Goal: Find specific page/section: Find specific page/section

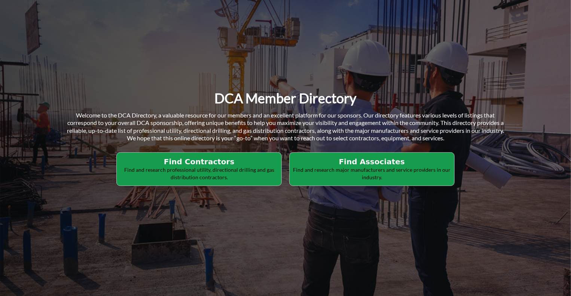
scroll to position [75, 0]
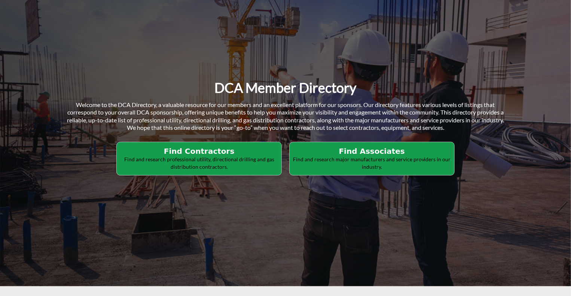
click at [119, 67] on div "DCA Member Directory Welcome to the DCA Directory, a valuable resource for our …" at bounding box center [285, 127] width 571 height 318
click at [215, 158] on p "Find and research professional utility, directional drilling and gas distributi…" at bounding box center [199, 163] width 160 height 15
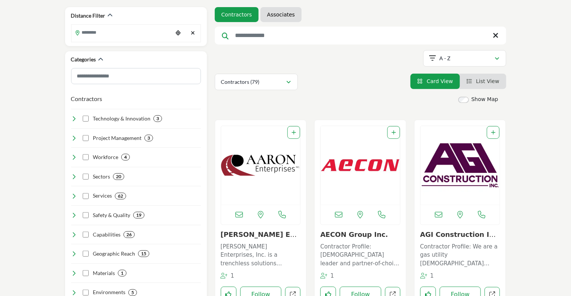
scroll to position [150, 0]
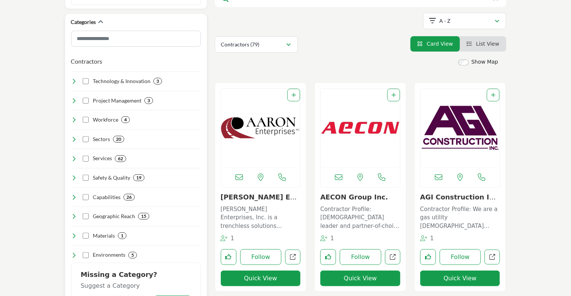
click at [75, 157] on icon at bounding box center [74, 159] width 6 height 6
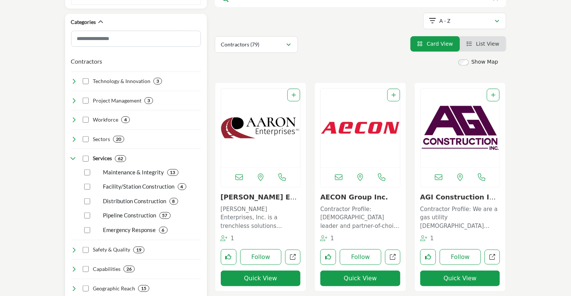
click at [74, 139] on icon at bounding box center [74, 139] width 6 height 6
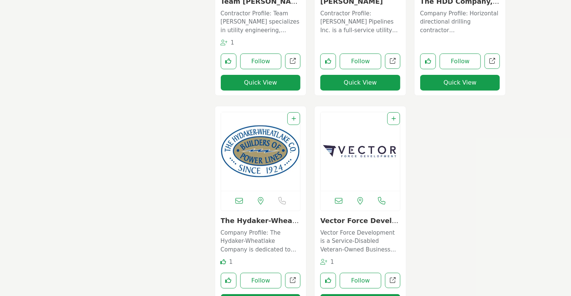
scroll to position [1535, 0]
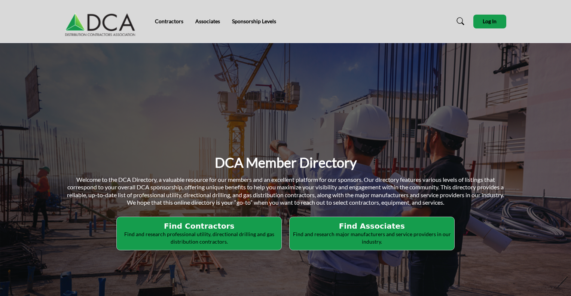
scroll to position [75, 0]
